Goal: Navigation & Orientation: Find specific page/section

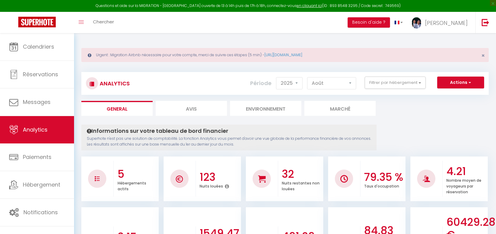
select select "2025"
select select "8"
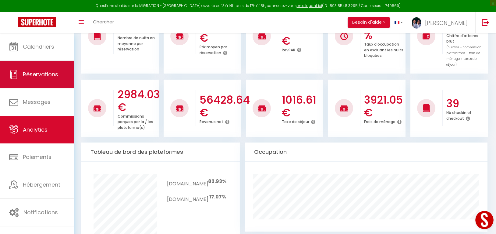
scroll to position [153, 0]
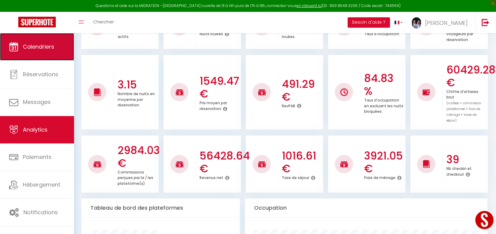
click at [36, 50] on span "Calendriers" at bounding box center [38, 47] width 31 height 8
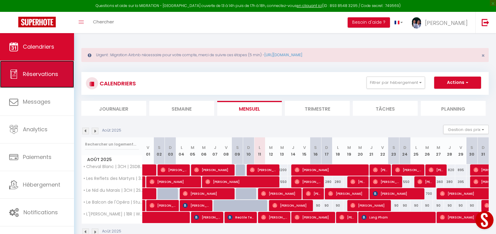
click at [40, 77] on span "Réservations" at bounding box center [40, 74] width 35 height 8
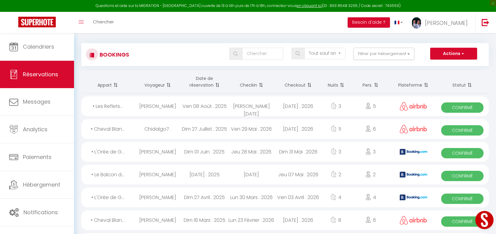
scroll to position [30, 0]
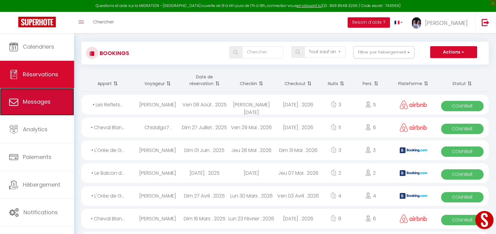
click at [46, 112] on link "Messages" at bounding box center [37, 101] width 74 height 27
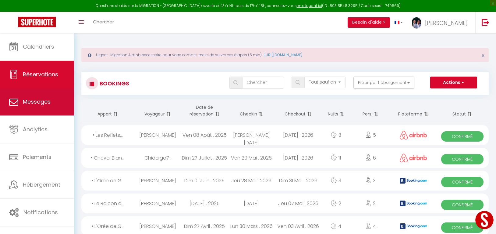
select select "message"
